Goal: Task Accomplishment & Management: Manage account settings

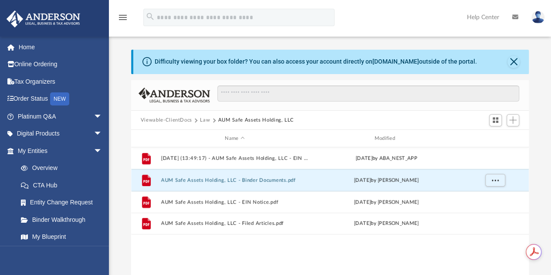
scroll to position [191, 391]
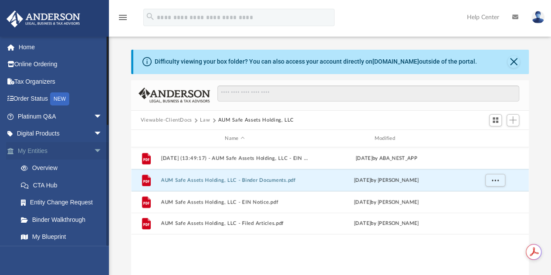
click at [94, 153] on span "arrow_drop_down" at bounding box center [102, 151] width 17 height 18
click at [69, 186] on link "My Anderson Team" at bounding box center [63, 185] width 103 height 17
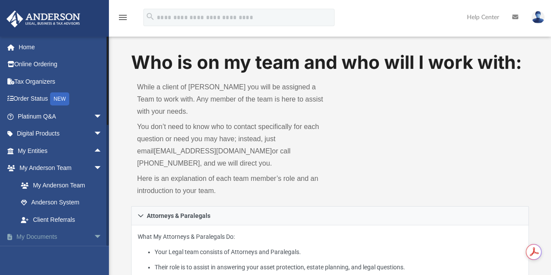
click at [94, 235] on span "arrow_drop_down" at bounding box center [102, 237] width 17 height 18
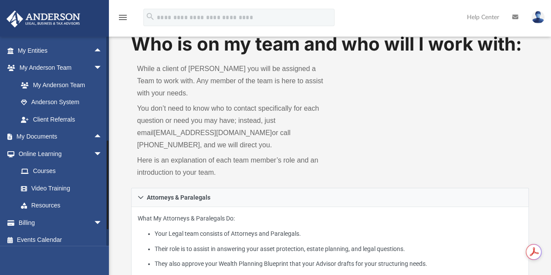
scroll to position [105, 0]
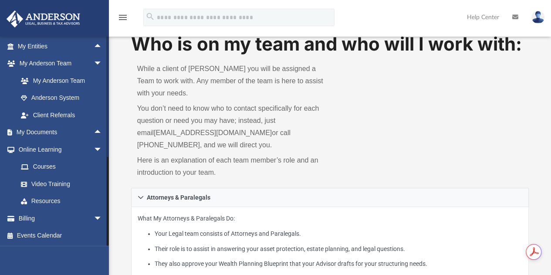
drag, startPoint x: 107, startPoint y: 151, endPoint x: 113, endPoint y: 224, distance: 72.6
click at [51, 133] on link "My Documents arrow_drop_up" at bounding box center [60, 132] width 109 height 17
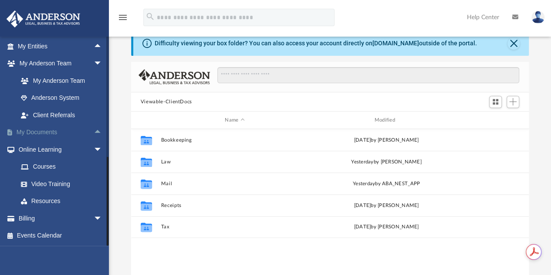
scroll to position [191, 391]
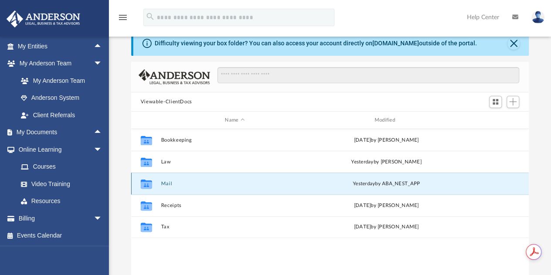
click at [170, 184] on button "Mail" at bounding box center [235, 184] width 148 height 6
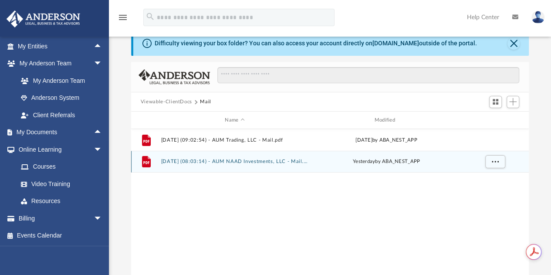
click at [227, 161] on button "[DATE] (08:03:14) - AUM NAAD Investments, LLC - Mail.pdf" at bounding box center [235, 162] width 148 height 6
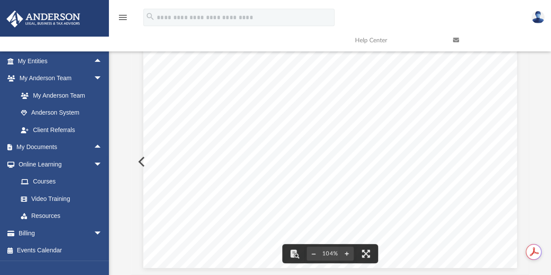
scroll to position [0, 0]
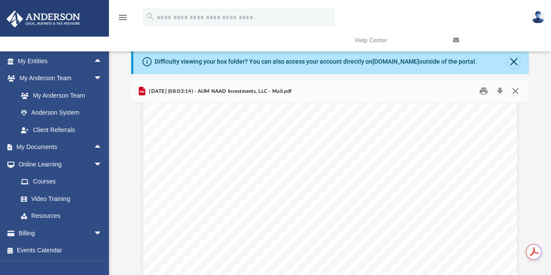
click at [519, 92] on button "Close" at bounding box center [516, 92] width 16 height 14
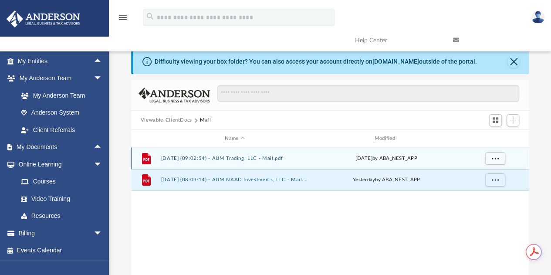
click at [190, 156] on button "[DATE] (09:02:54) - AUM Trading, LLC - Mail.pdf" at bounding box center [235, 159] width 148 height 6
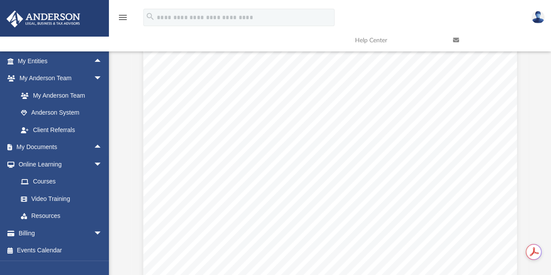
scroll to position [190, 0]
